Goal: Task Accomplishment & Management: Complete application form

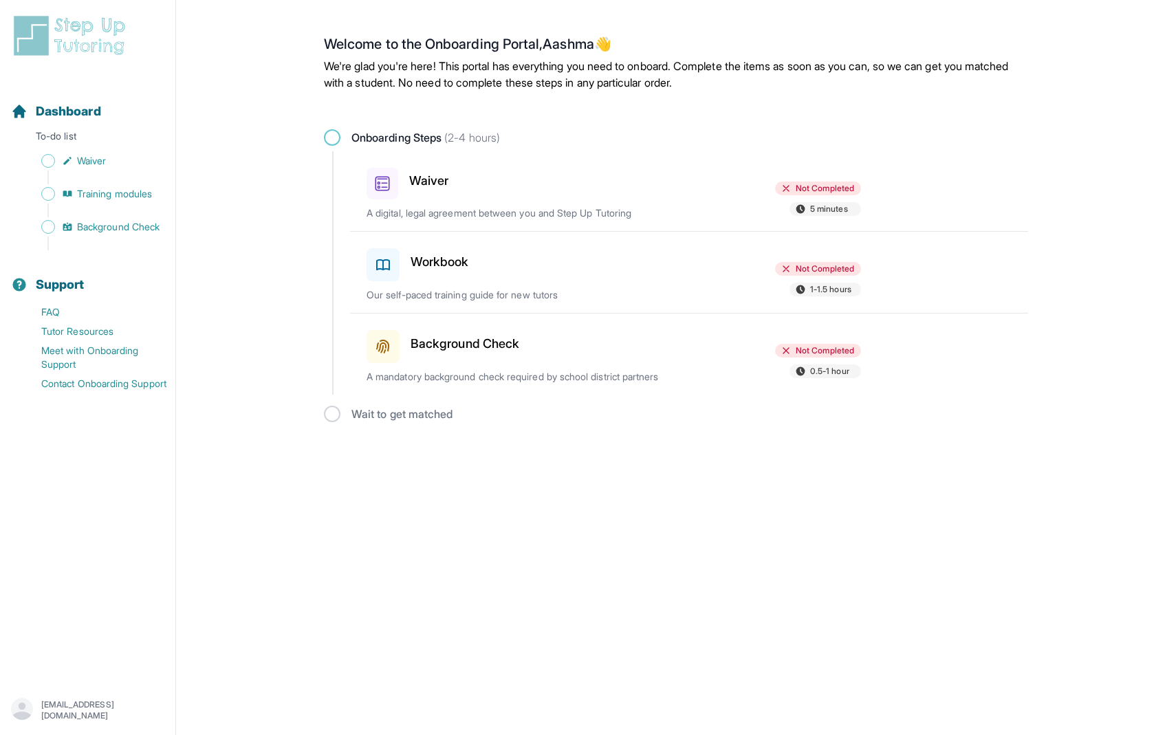
click at [552, 212] on p "A digital, legal agreement between you and Step Up Tutoring" at bounding box center [528, 213] width 322 height 14
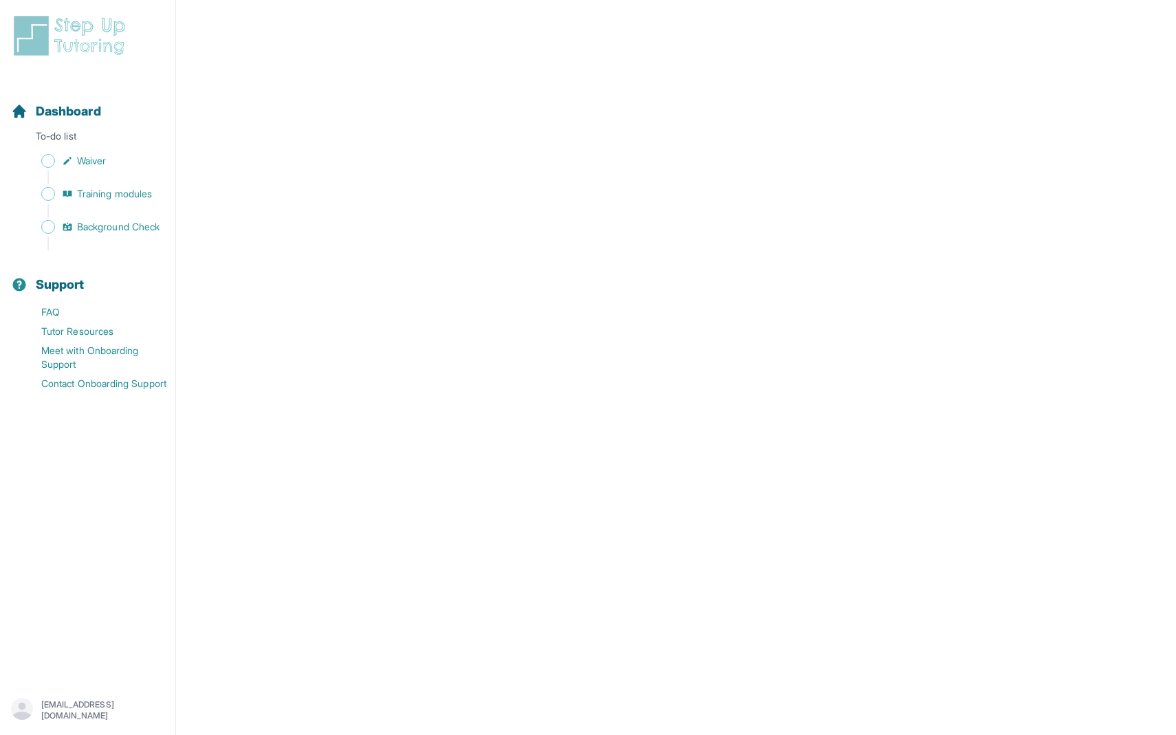
scroll to position [2166, 0]
click at [122, 203] on link "Training modules" at bounding box center [93, 193] width 164 height 19
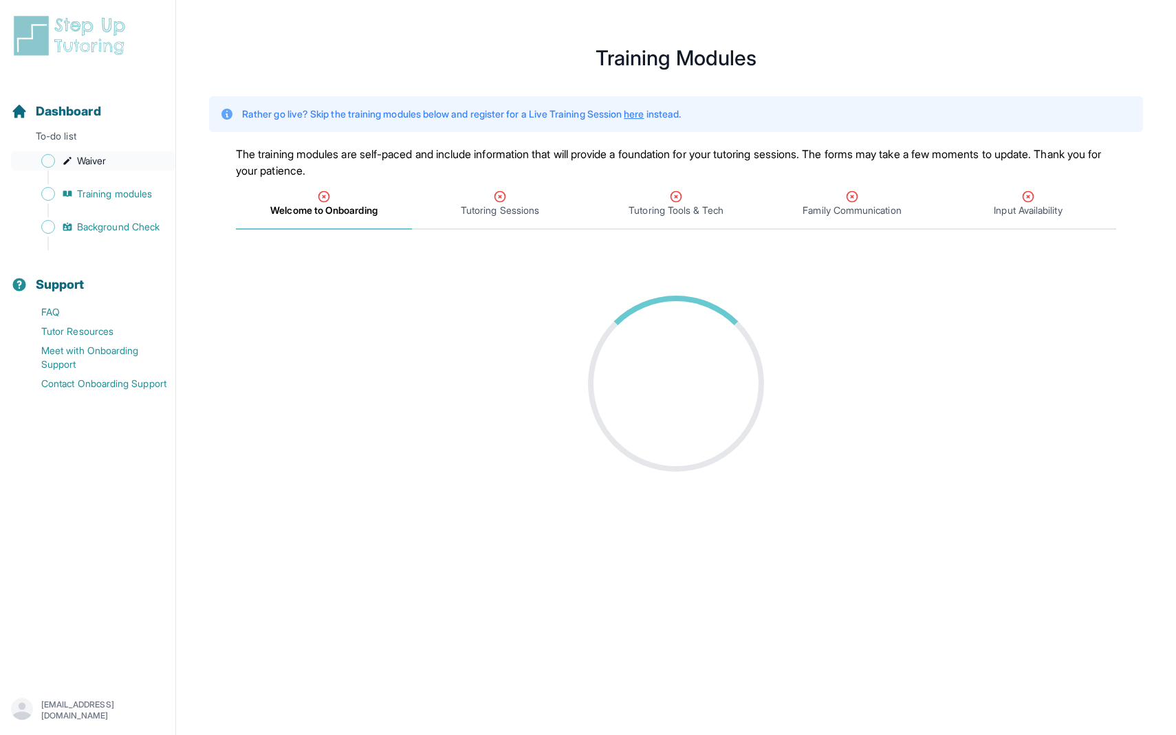
click at [96, 168] on link "Waiver" at bounding box center [93, 160] width 164 height 19
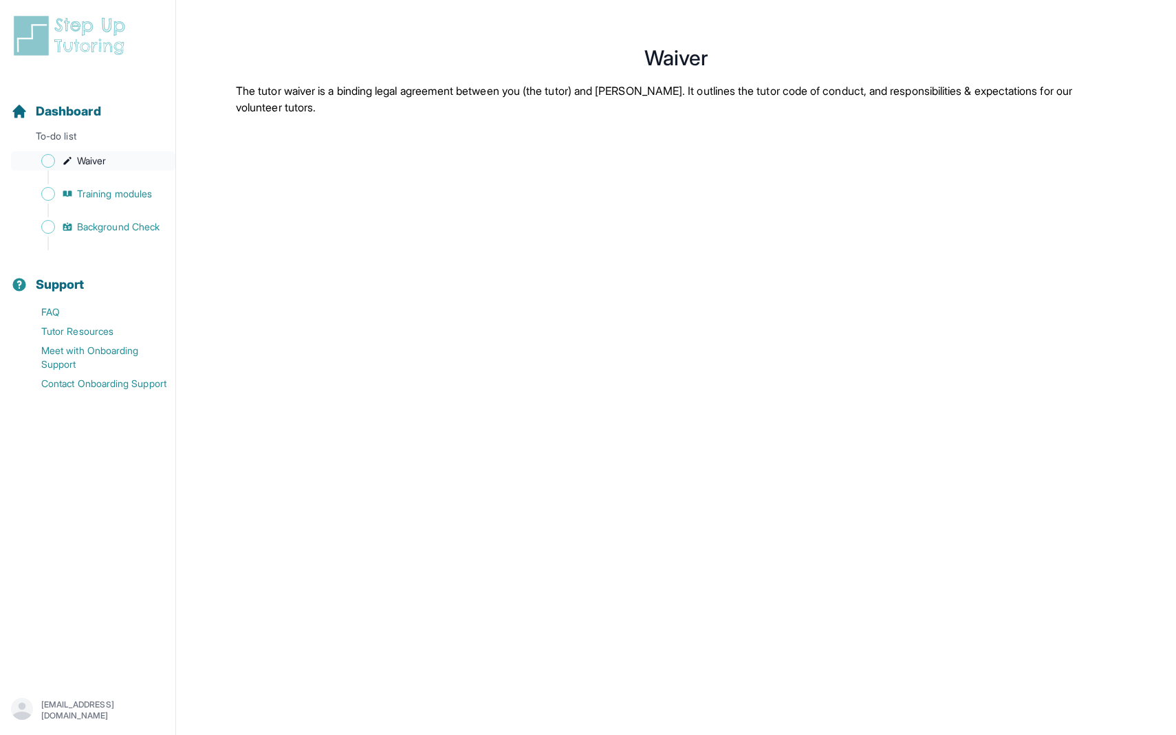
click at [41, 155] on link "Waiver" at bounding box center [93, 160] width 164 height 19
click at [48, 161] on span "Sidebar" at bounding box center [48, 161] width 14 height 14
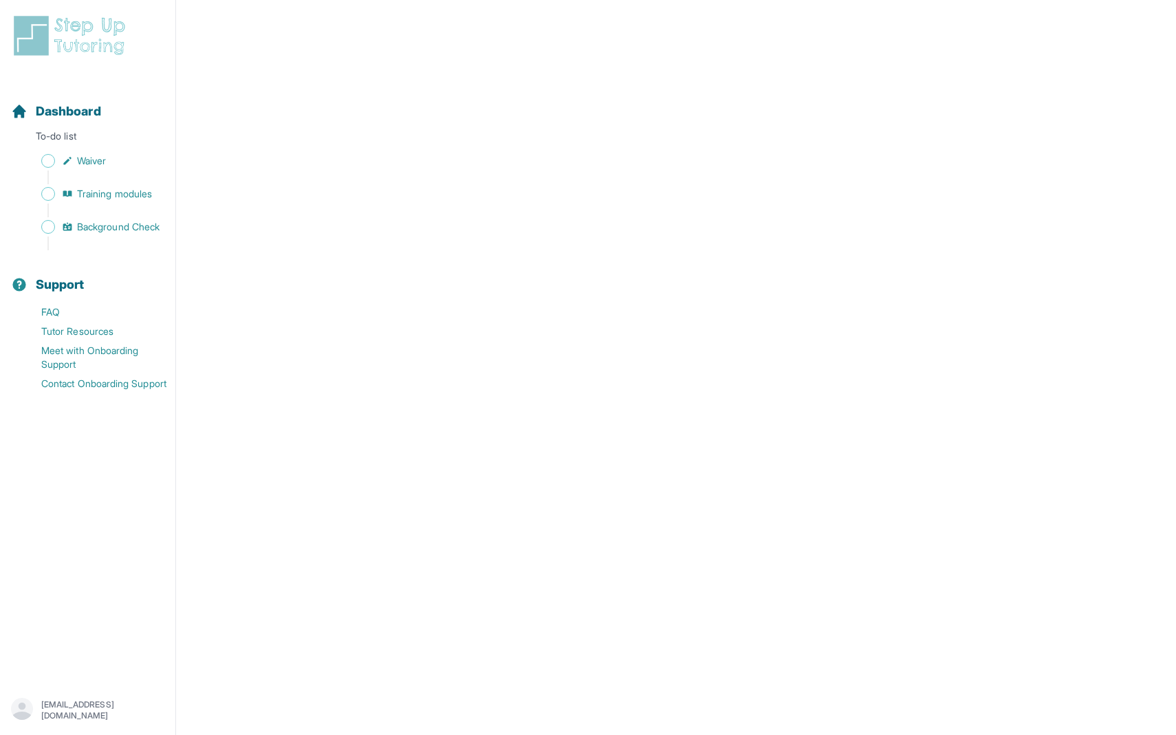
scroll to position [2198, 0]
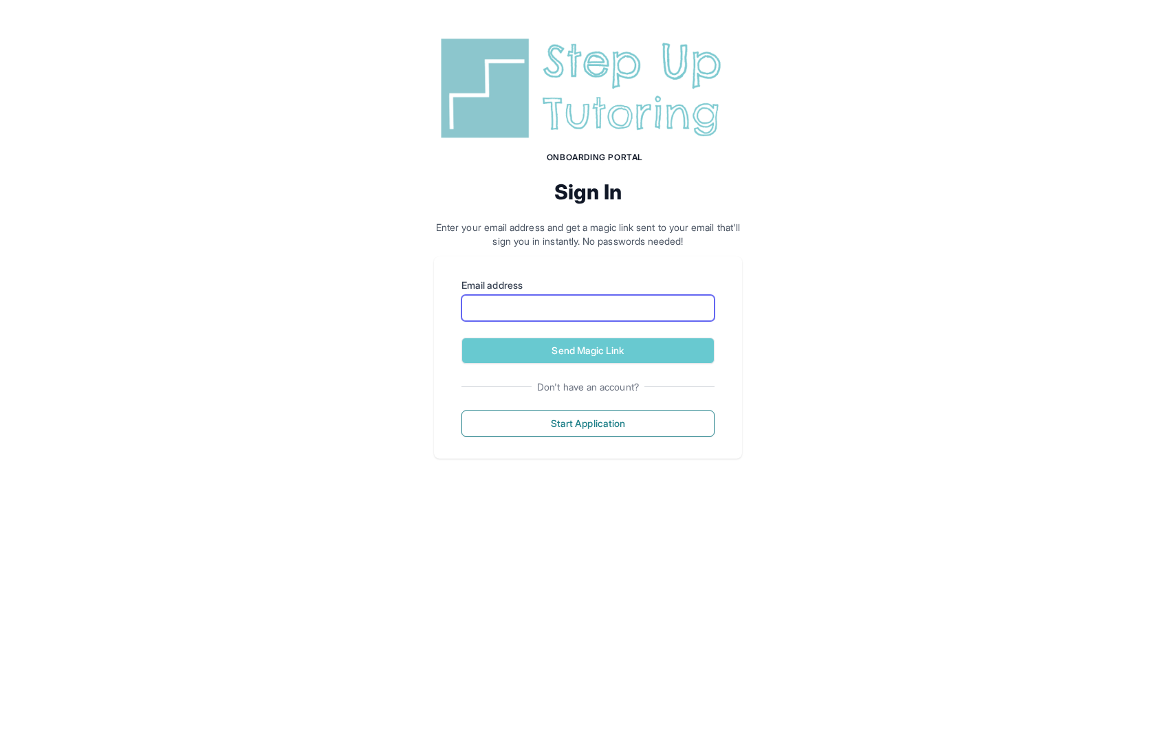
click at [507, 305] on input "Email address" at bounding box center [588, 308] width 253 height 26
type input "**********"
click at [590, 408] on div "Don't have an account? Start Application" at bounding box center [588, 408] width 253 height 56
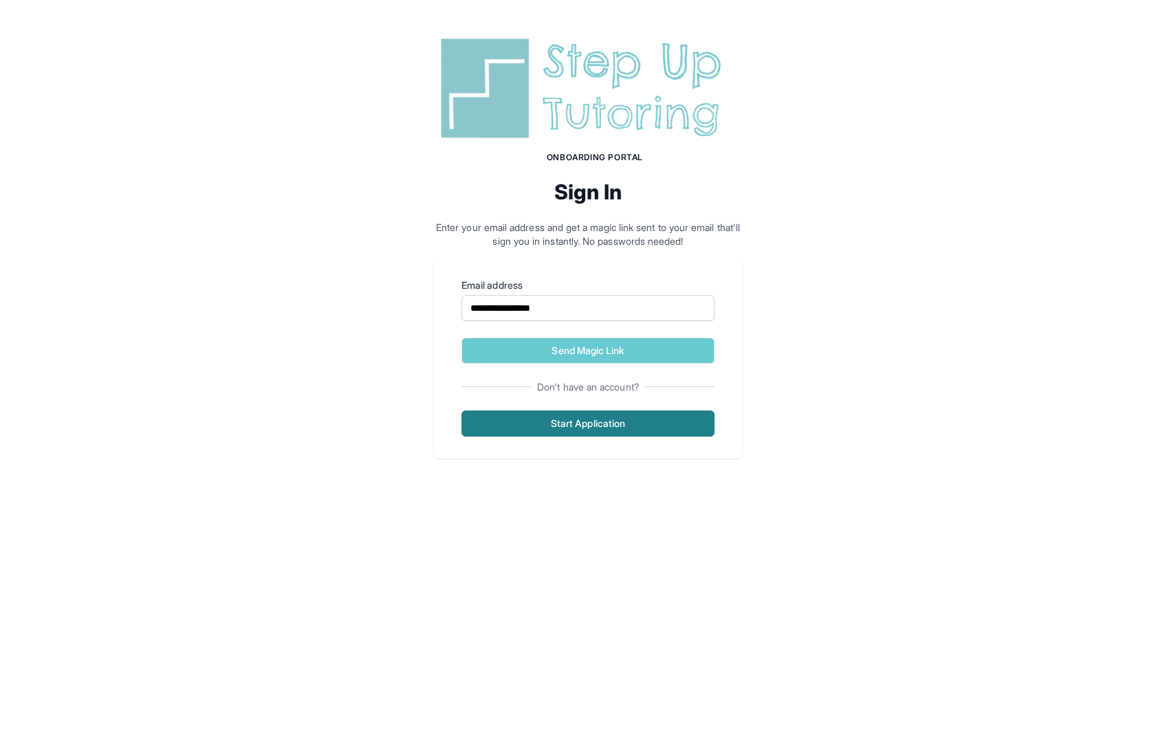
click at [589, 425] on button "Start Application" at bounding box center [588, 424] width 253 height 26
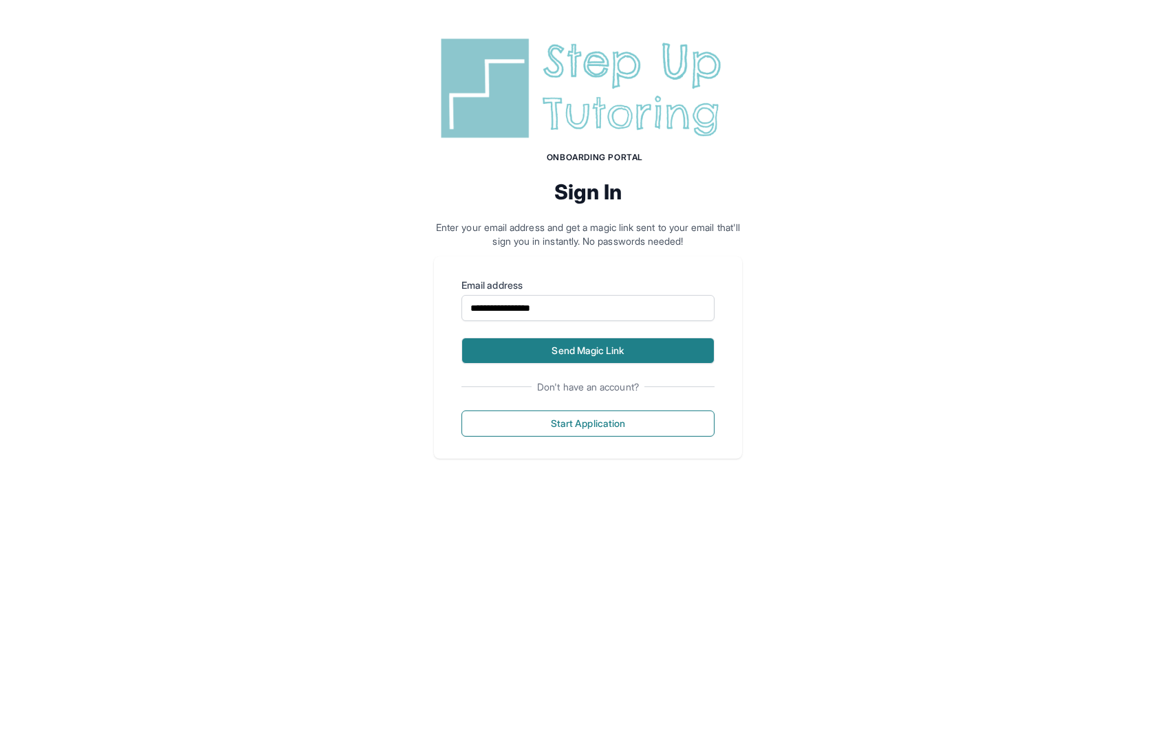
click at [583, 340] on button "Send Magic Link" at bounding box center [588, 351] width 253 height 26
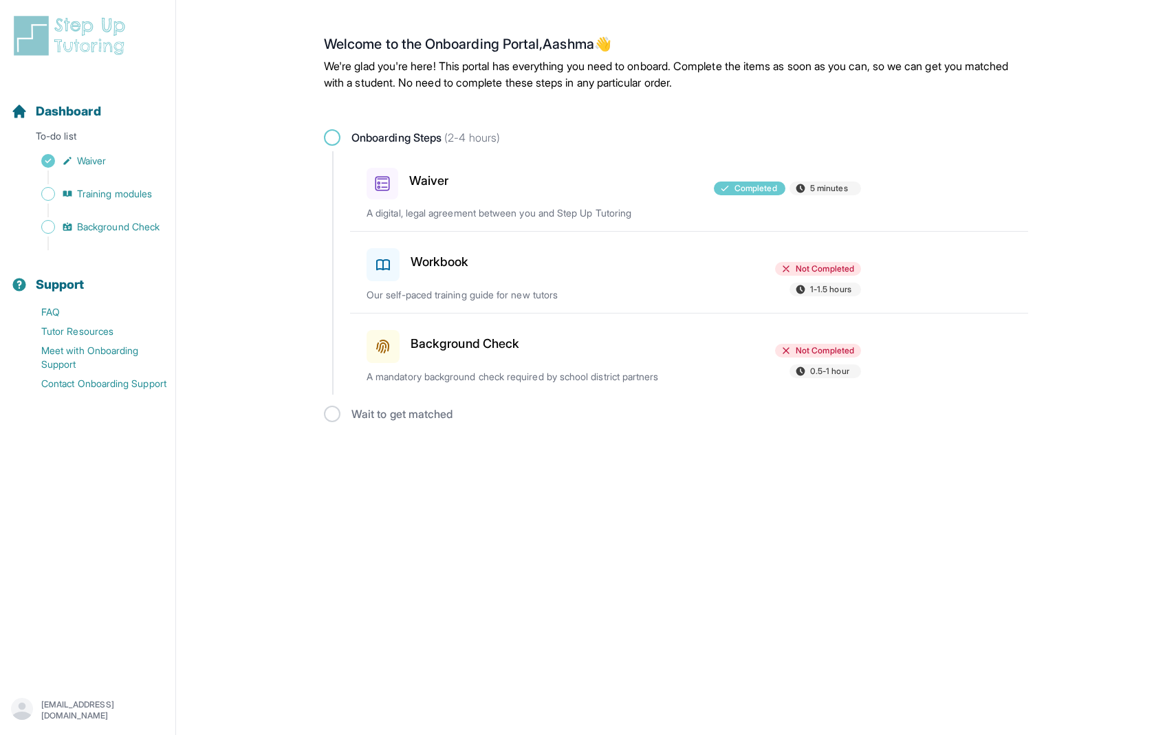
click at [638, 269] on div at bounding box center [614, 262] width 160 height 39
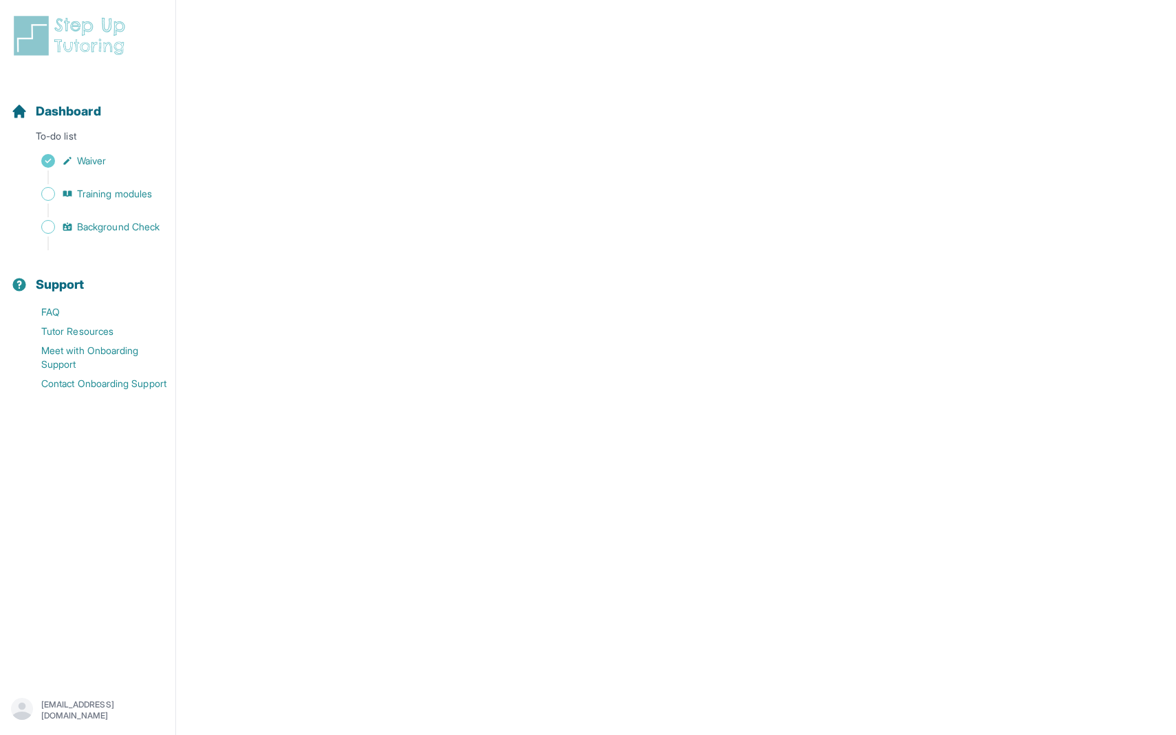
scroll to position [386, 0]
